Goal: Use online tool/utility: Utilize a website feature to perform a specific function

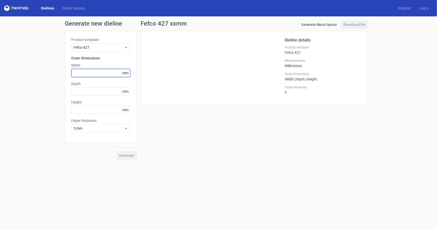
click at [102, 71] on input "text" at bounding box center [101, 73] width 59 height 8
type input "195"
type input "130"
click at [94, 110] on input "text" at bounding box center [101, 110] width 59 height 8
type input "9"
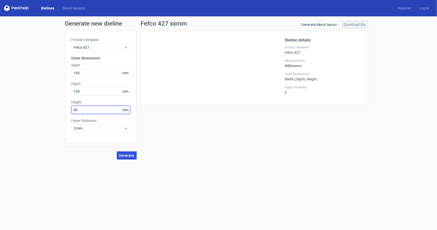
type input "80"
click at [134, 156] on span "Generate" at bounding box center [126, 156] width 15 height 4
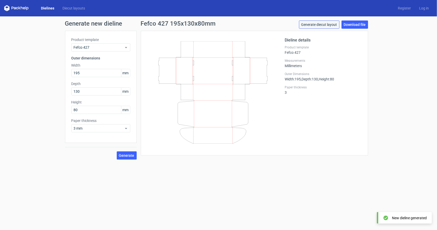
click at [316, 25] on link "Generate diecut layout" at bounding box center [319, 25] width 40 height 8
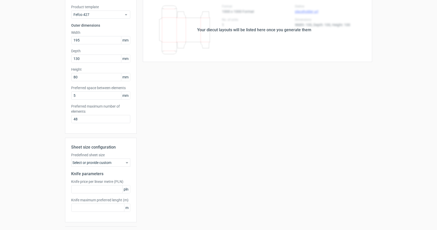
scroll to position [45, 0]
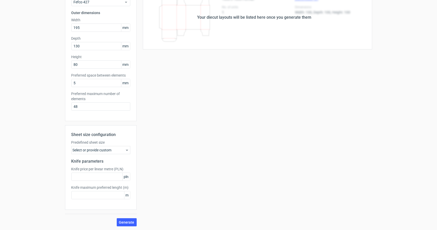
click at [106, 151] on div "Select or provide custom" at bounding box center [101, 150] width 59 height 8
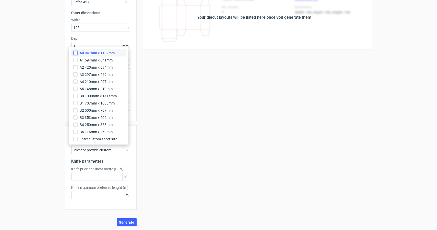
click at [75, 54] on input "A0 841mm x 1189mm" at bounding box center [76, 53] width 4 height 4
click at [76, 51] on input "A0 841mm x 1189mm" at bounding box center [76, 53] width 4 height 4
click at [57, 107] on div "Generate new layout Product template Fefco 427 Outer dimensions Width 195 mm De…" at bounding box center [218, 101] width 437 height 260
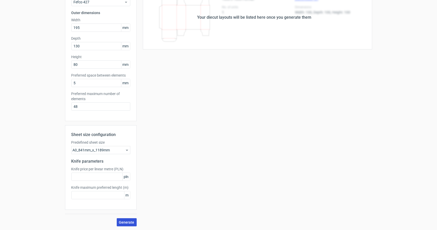
click at [123, 221] on span "Generate" at bounding box center [126, 223] width 15 height 4
click at [92, 179] on input "text" at bounding box center [101, 177] width 59 height 8
type input "12"
click at [94, 192] on input "text" at bounding box center [101, 195] width 59 height 8
type input "1"
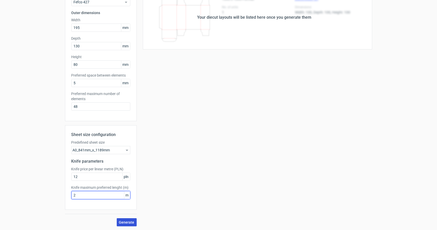
type input "2"
click at [128, 221] on span "Generate" at bounding box center [126, 223] width 15 height 4
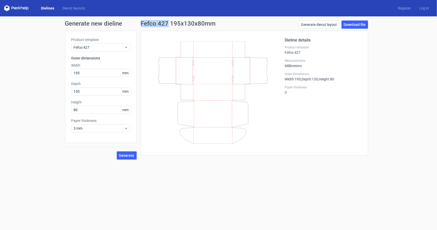
drag, startPoint x: 139, startPoint y: 21, endPoint x: 168, endPoint y: 24, distance: 29.6
click at [168, 24] on div "Fefco 427 195x130x80mm Generate diecut layout Download file Dieline details Pro…" at bounding box center [255, 90] width 236 height 139
copy h1 "Fefco 427"
click at [211, 92] on icon at bounding box center [213, 92] width 124 height 103
